Goal: Book appointment/travel/reservation

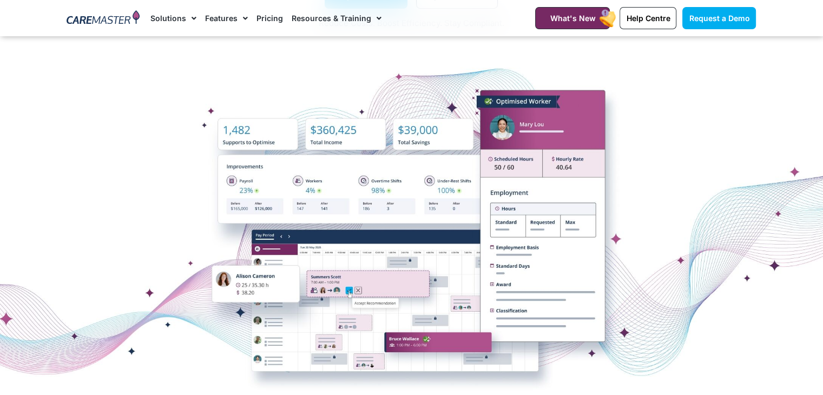
click at [732, 307] on div at bounding box center [411, 226] width 823 height 271
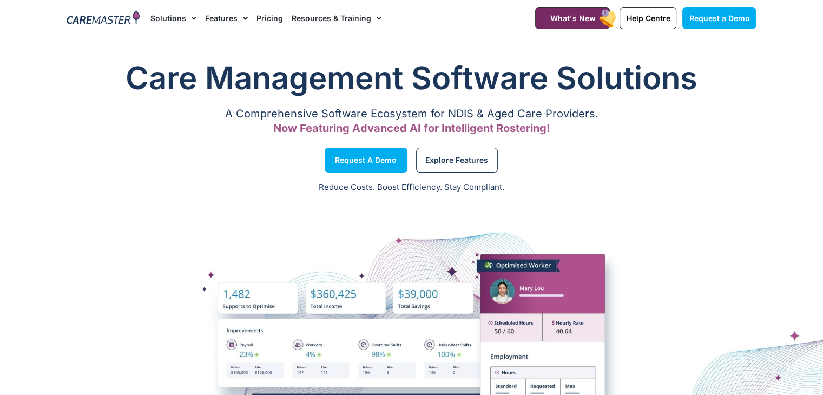
click at [100, 18] on img at bounding box center [103, 18] width 73 height 16
